Goal: Check status: Check status

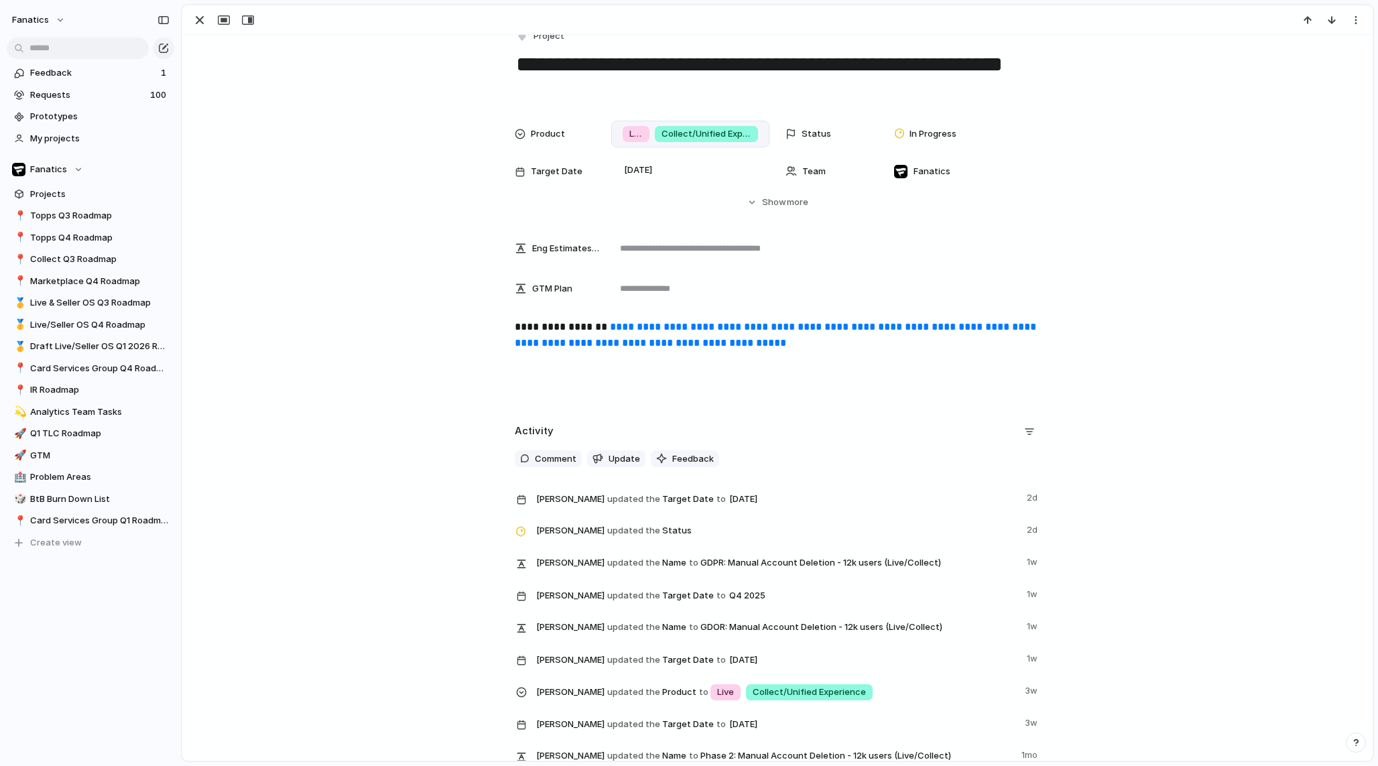
scroll to position [19, 0]
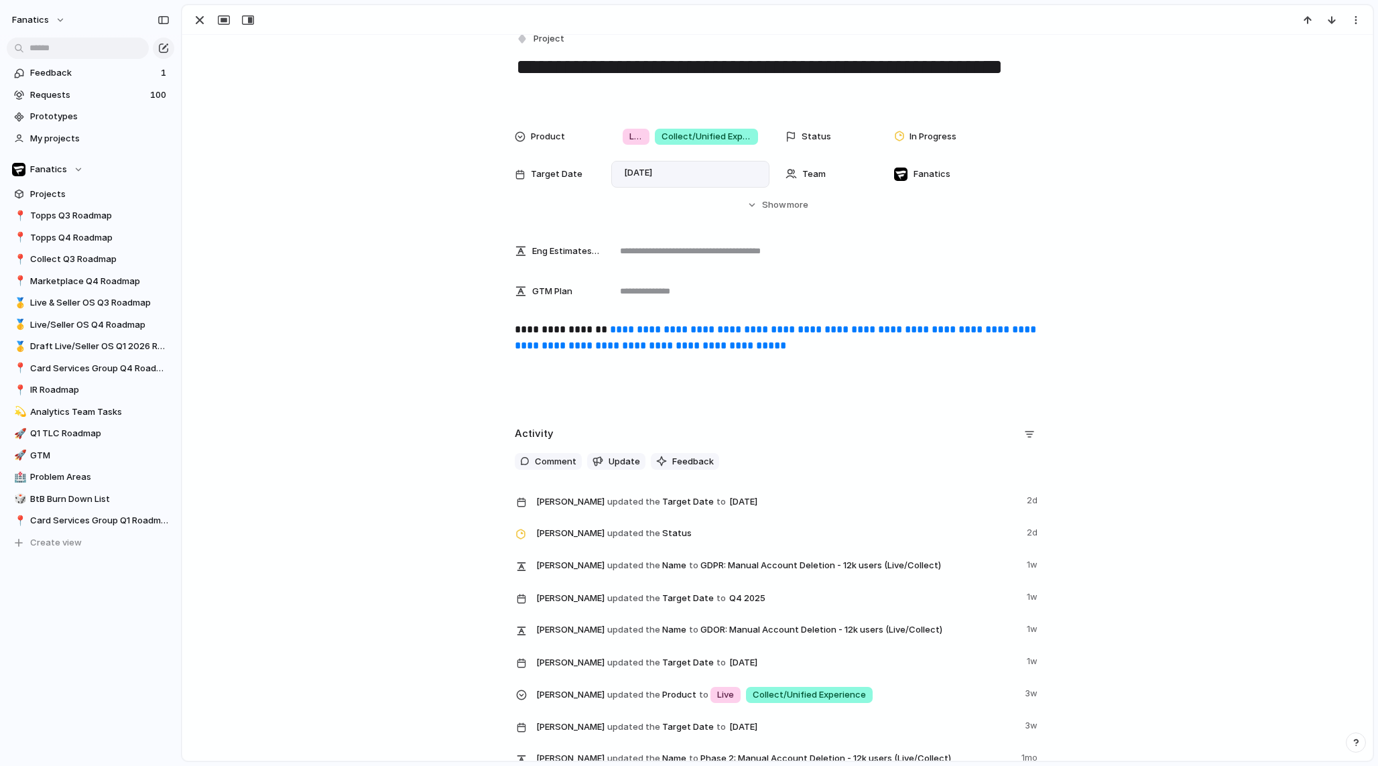
click at [661, 177] on div "[DATE]" at bounding box center [639, 174] width 44 height 14
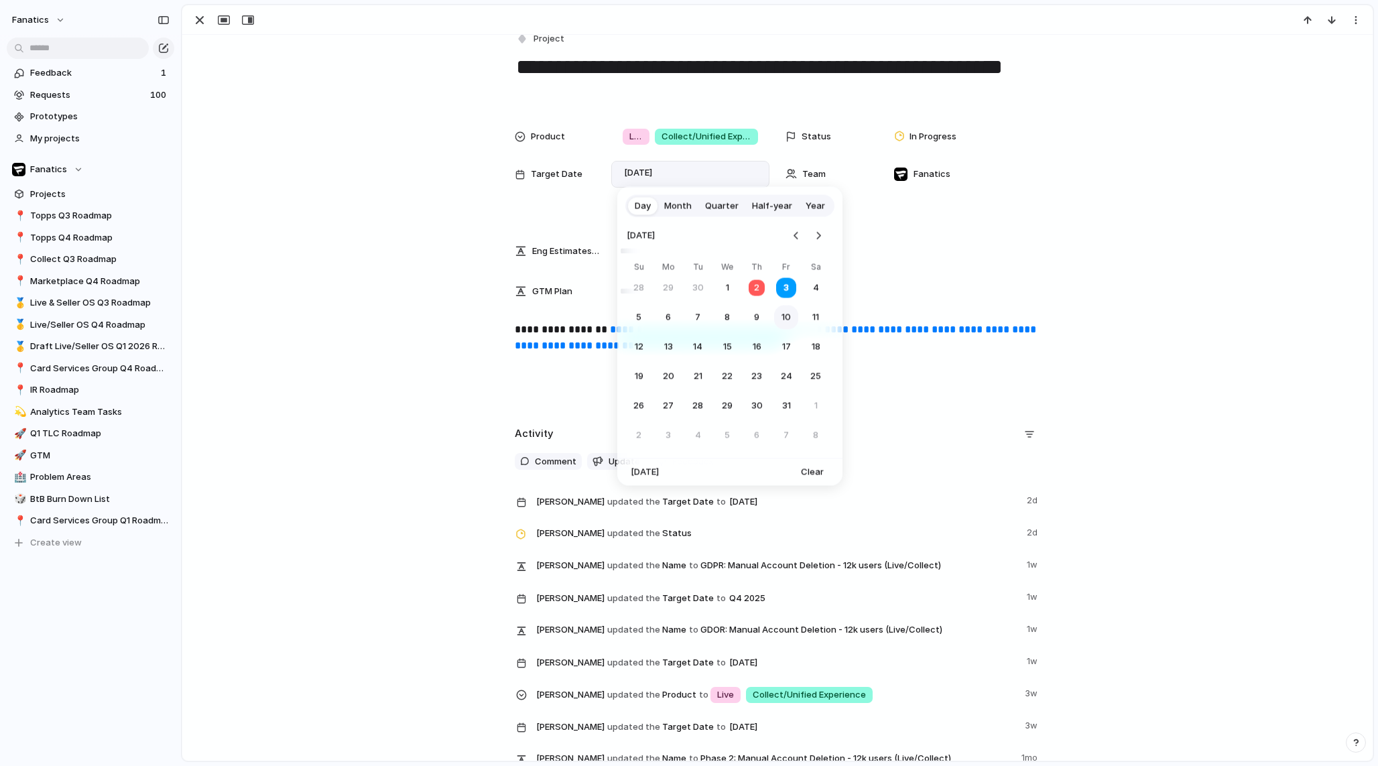
click at [779, 316] on button "10" at bounding box center [786, 318] width 24 height 24
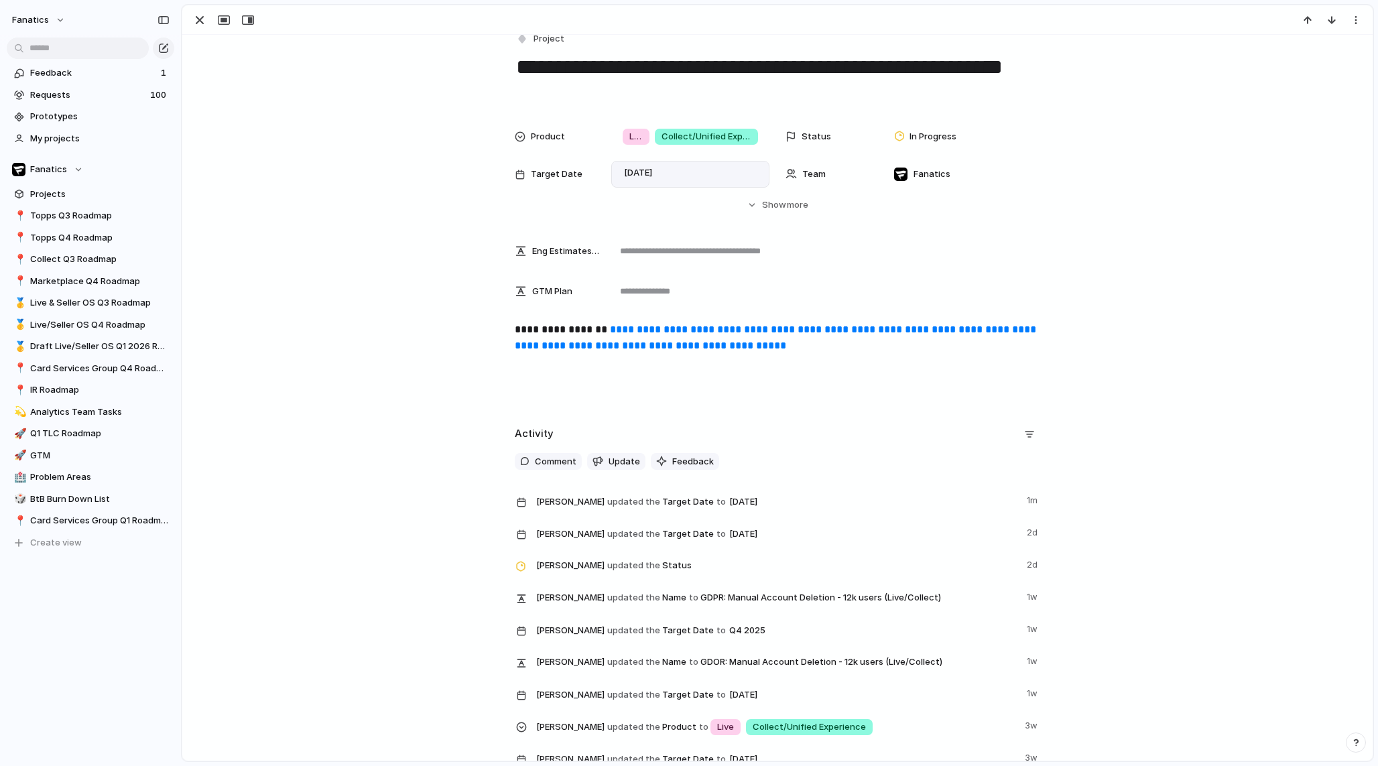
click at [689, 170] on div "[DATE]" at bounding box center [690, 174] width 146 height 15
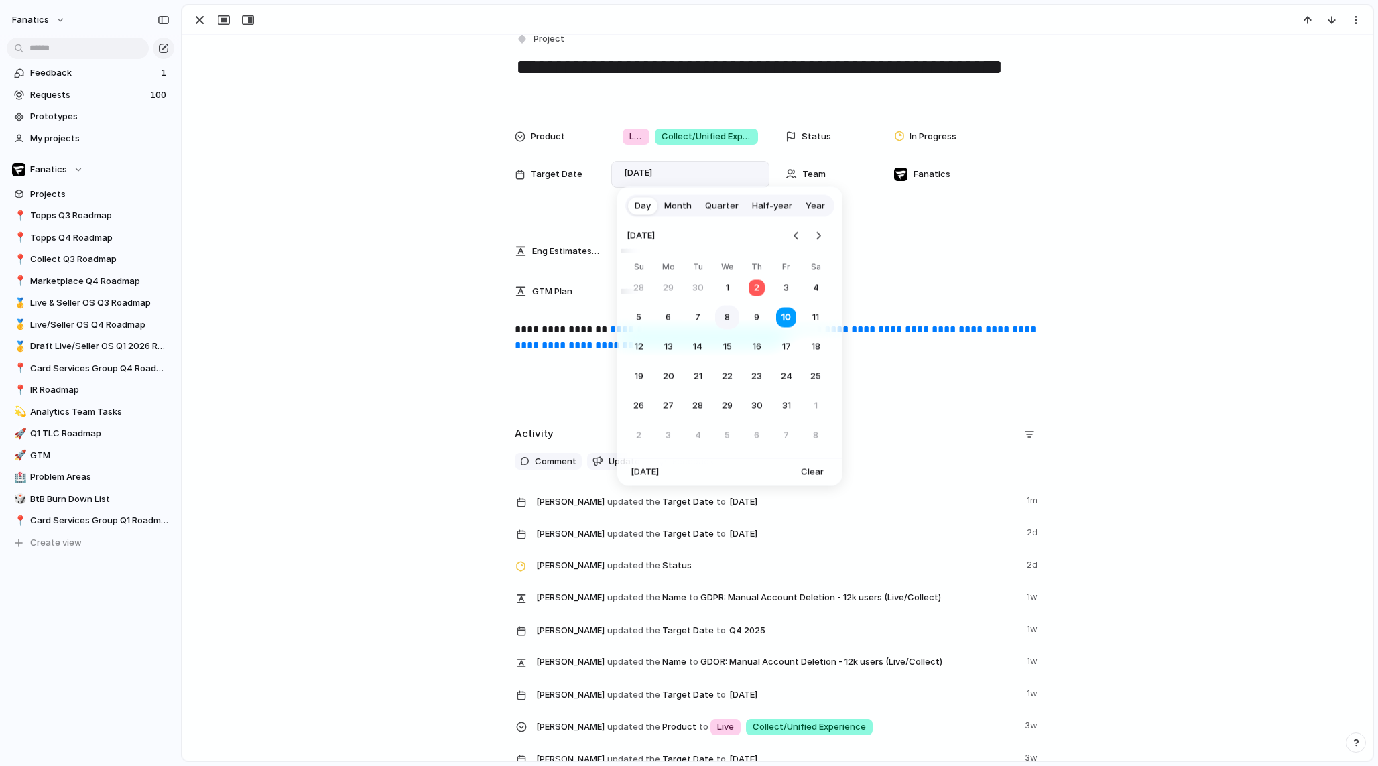
click at [730, 318] on button "8" at bounding box center [727, 318] width 24 height 24
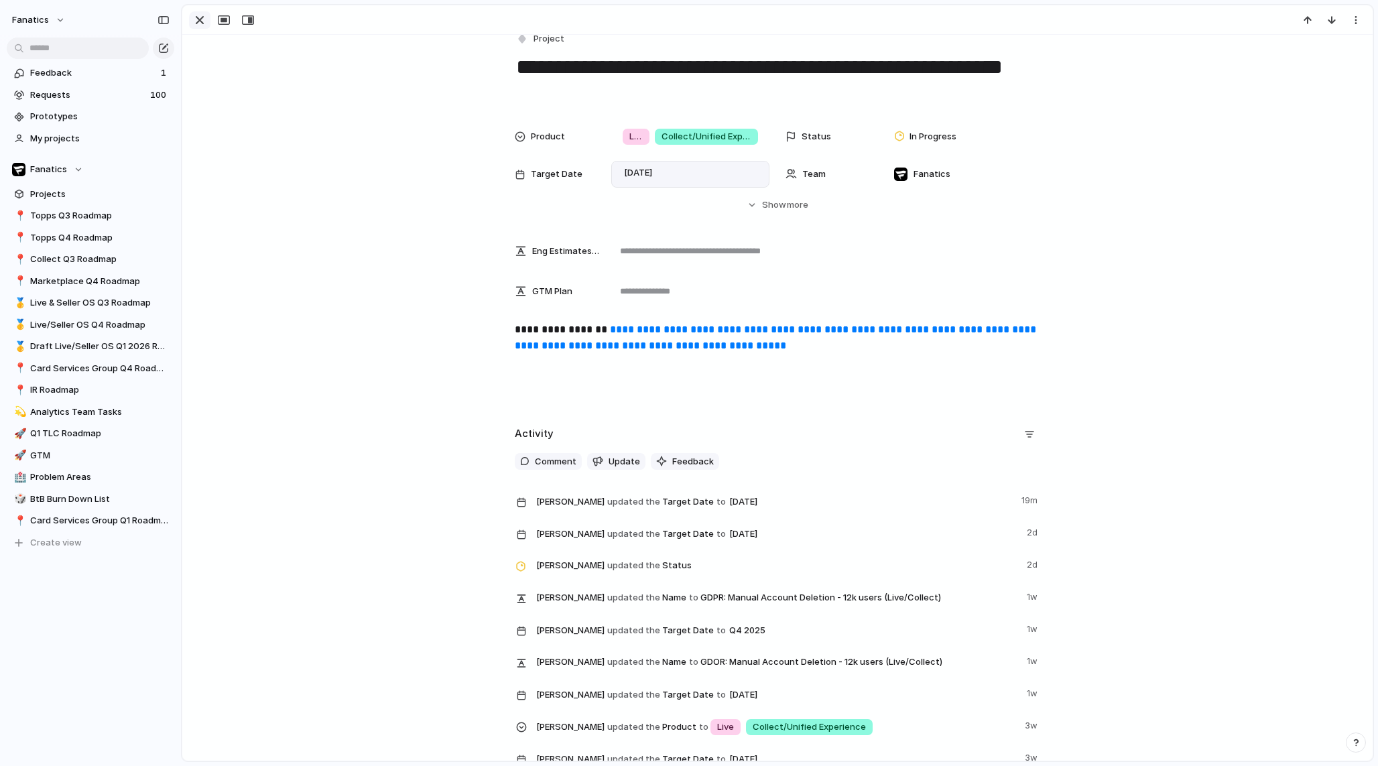
click at [201, 19] on div "button" at bounding box center [200, 20] width 16 height 16
